Goal: Communication & Community: Answer question/provide support

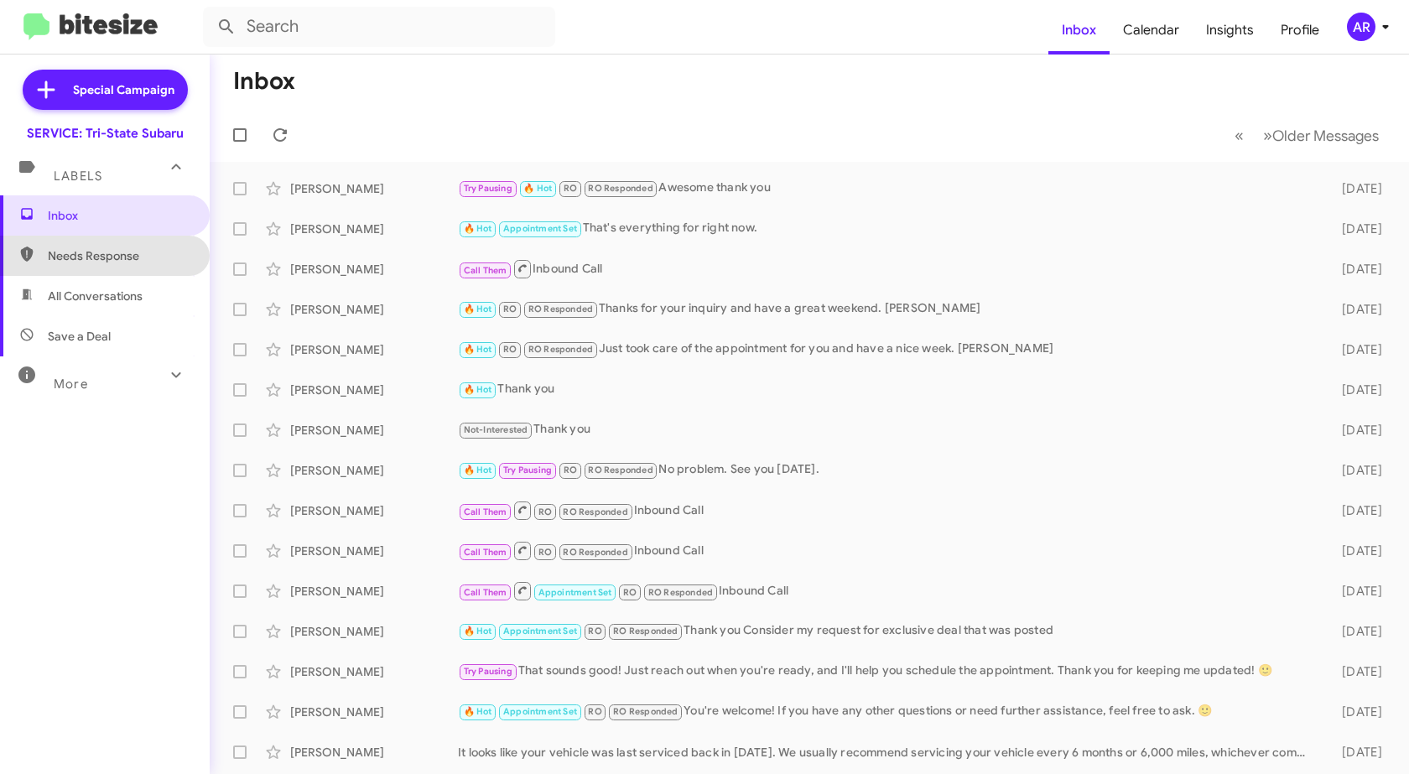
click at [114, 252] on span "Needs Response" at bounding box center [119, 255] width 143 height 17
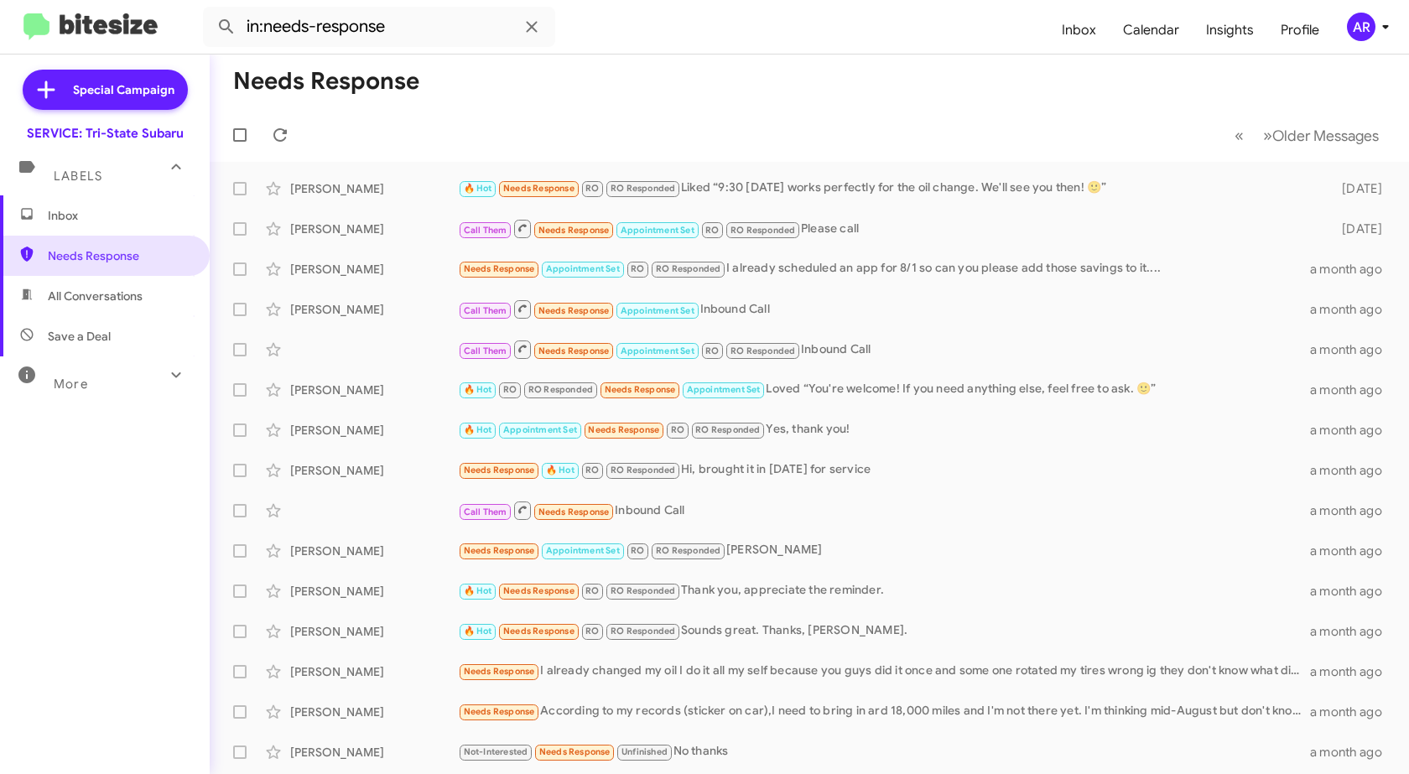
click at [119, 287] on span "All Conversations" at bounding box center [105, 296] width 210 height 40
type input "in:all-conversations"
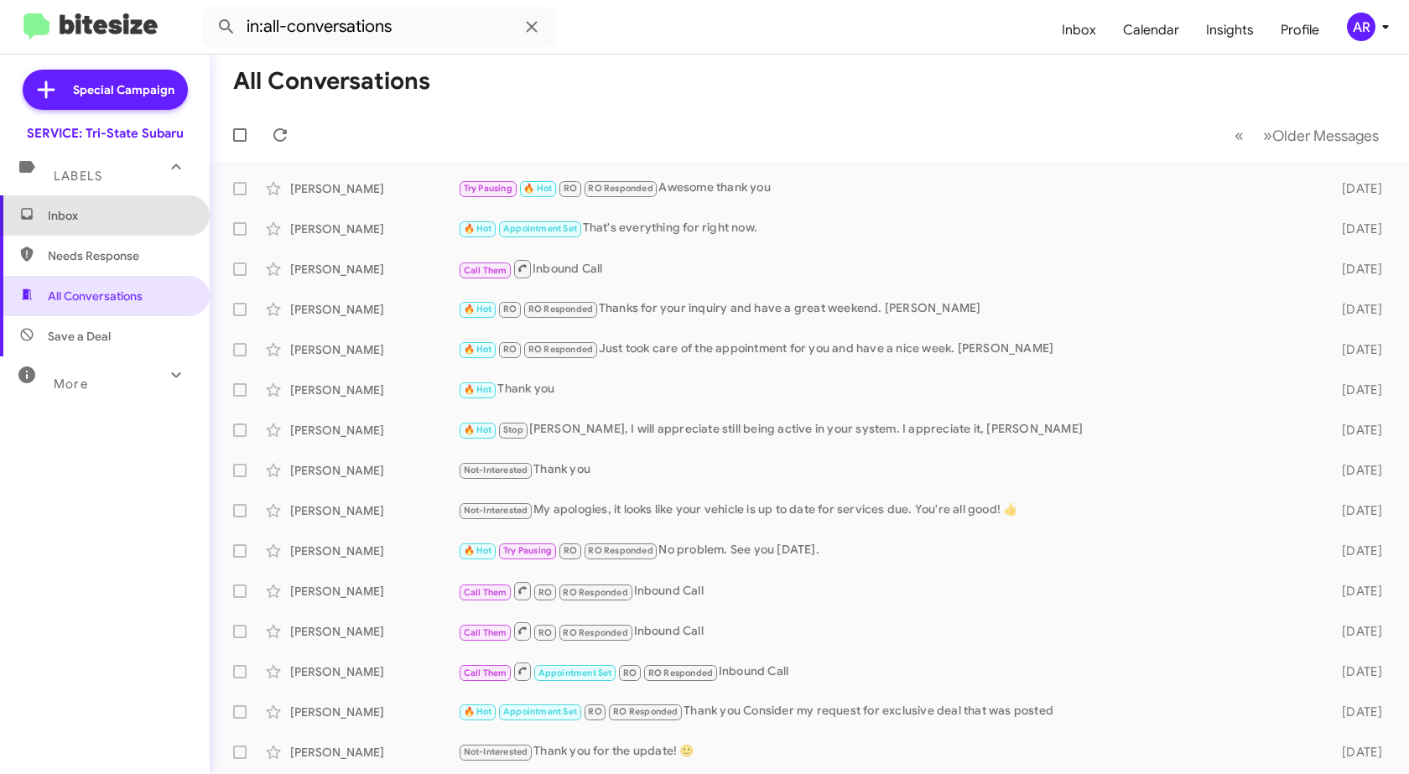
click at [132, 210] on span "Inbox" at bounding box center [119, 215] width 143 height 17
